Goal: Check status: Check status

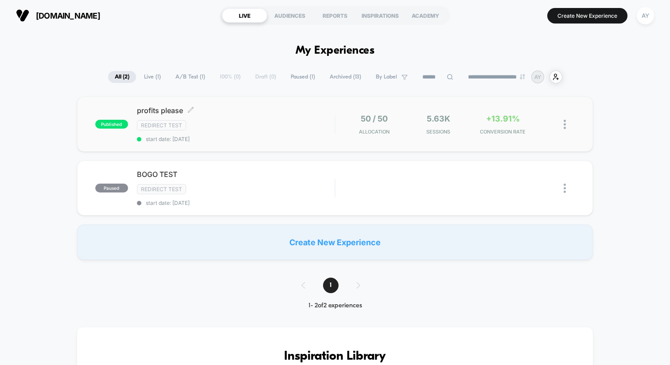
click at [322, 141] on span "start date: [DATE]" at bounding box center [236, 139] width 198 height 7
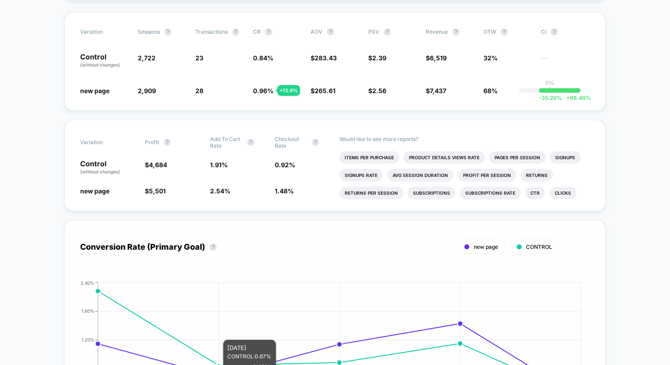
scroll to position [116, 0]
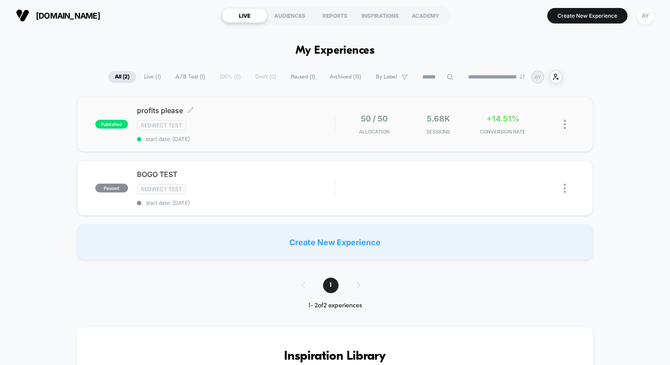
click at [292, 124] on div "Redirect Test" at bounding box center [236, 125] width 198 height 10
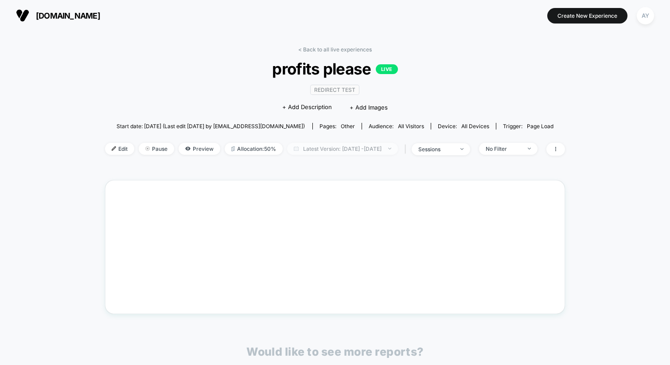
click at [305, 148] on span "Latest Version: Aug 30, 2025 - Sep 2, 2025" at bounding box center [342, 149] width 111 height 12
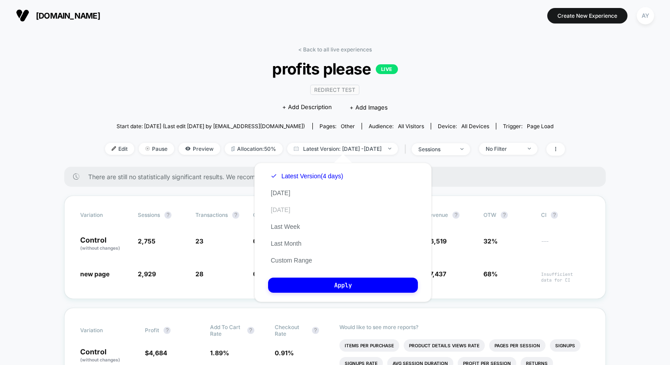
click at [290, 210] on button "Yesterday" at bounding box center [280, 210] width 25 height 8
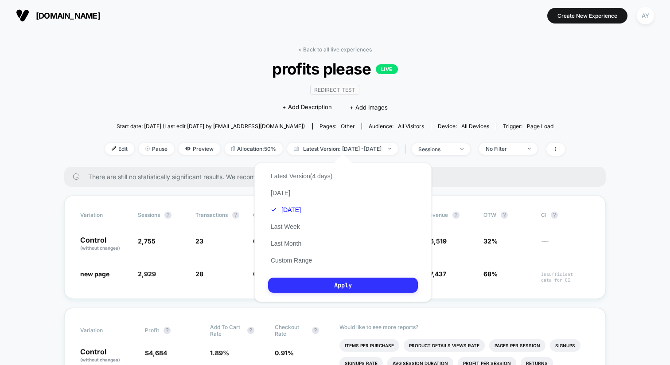
click at [323, 283] on button "Apply" at bounding box center [343, 284] width 150 height 15
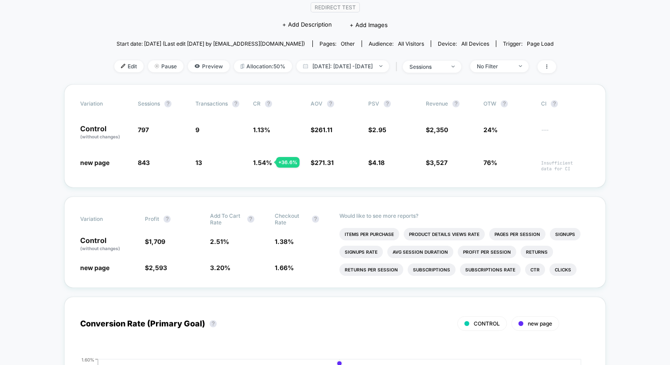
scroll to position [78, 0]
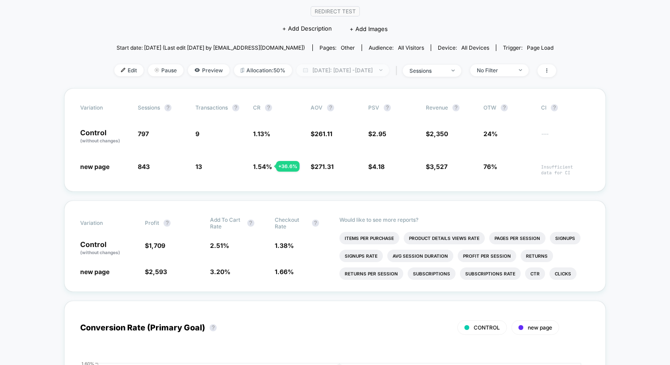
click at [316, 71] on span "Yesterday: Sep 1, 2025 - Sep 1, 2025" at bounding box center [343, 70] width 93 height 12
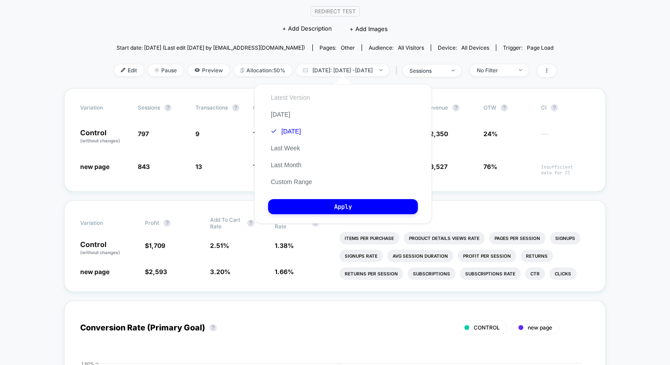
click at [299, 97] on button "Latest Version" at bounding box center [290, 98] width 45 height 8
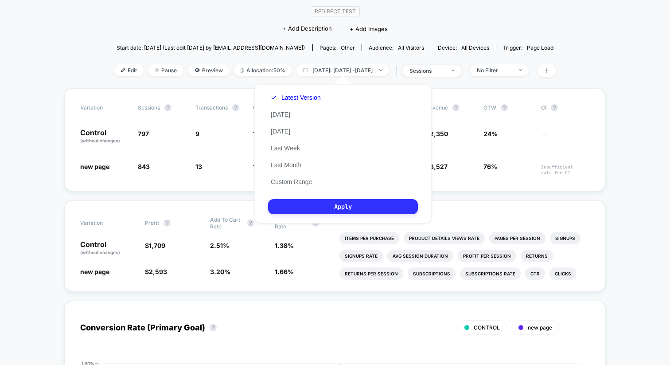
click at [325, 211] on button "Apply" at bounding box center [343, 206] width 150 height 15
